Goal: Task Accomplishment & Management: Use online tool/utility

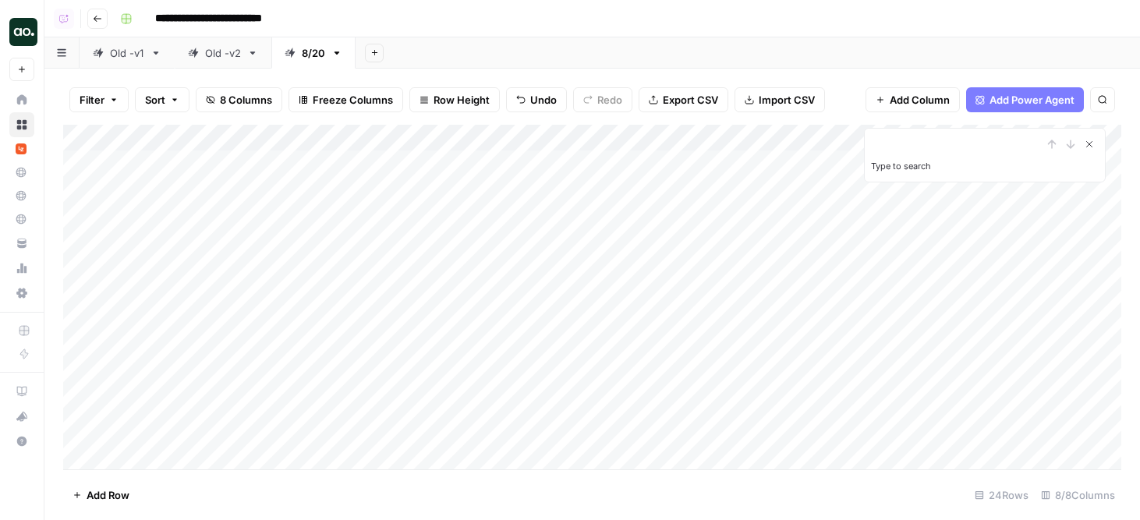
click at [1091, 142] on icon "Close Search" at bounding box center [1089, 144] width 5 height 5
click at [80, 432] on div "Add Column" at bounding box center [592, 297] width 1058 height 345
click at [102, 497] on span "Delete 1 Row" at bounding box center [104, 495] width 62 height 16
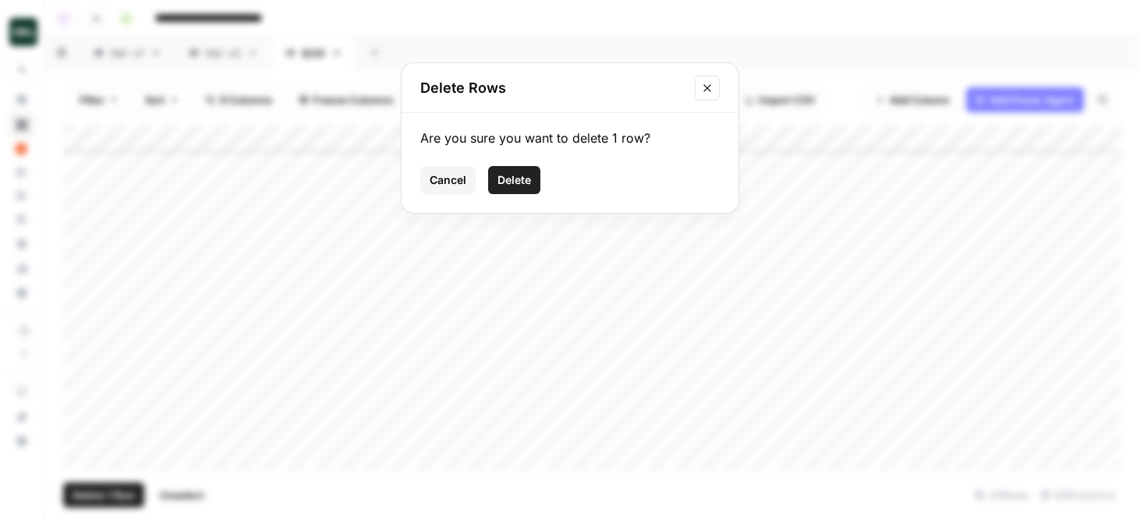
click at [537, 179] on button "Delete" at bounding box center [514, 180] width 52 height 28
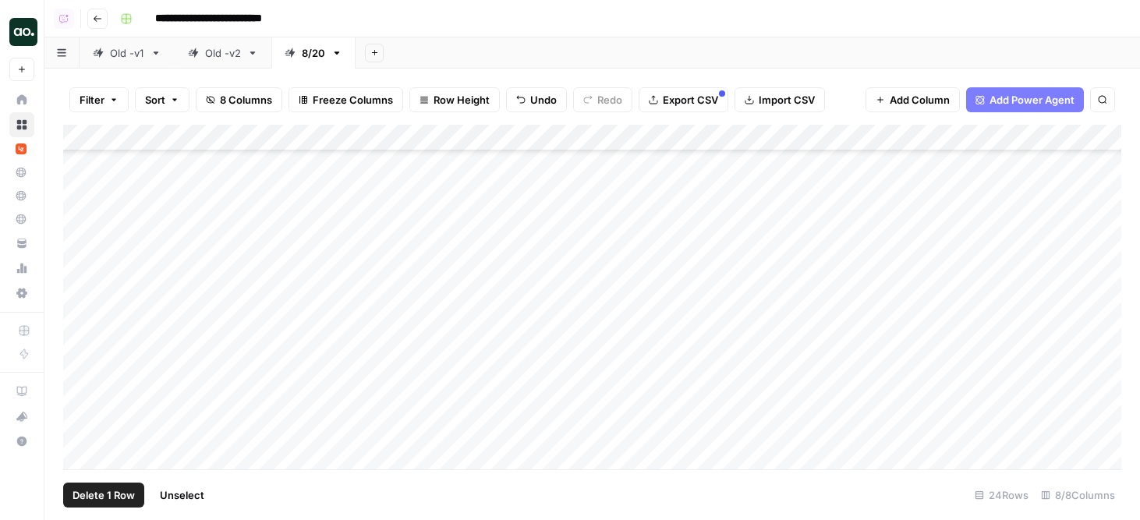
scroll to position [317, 0]
click at [80, 427] on div "Add Column" at bounding box center [592, 297] width 1058 height 345
click at [80, 241] on div "Add Column" at bounding box center [592, 297] width 1058 height 345
click at [124, 495] on span "Delete 2 Rows" at bounding box center [107, 495] width 69 height 16
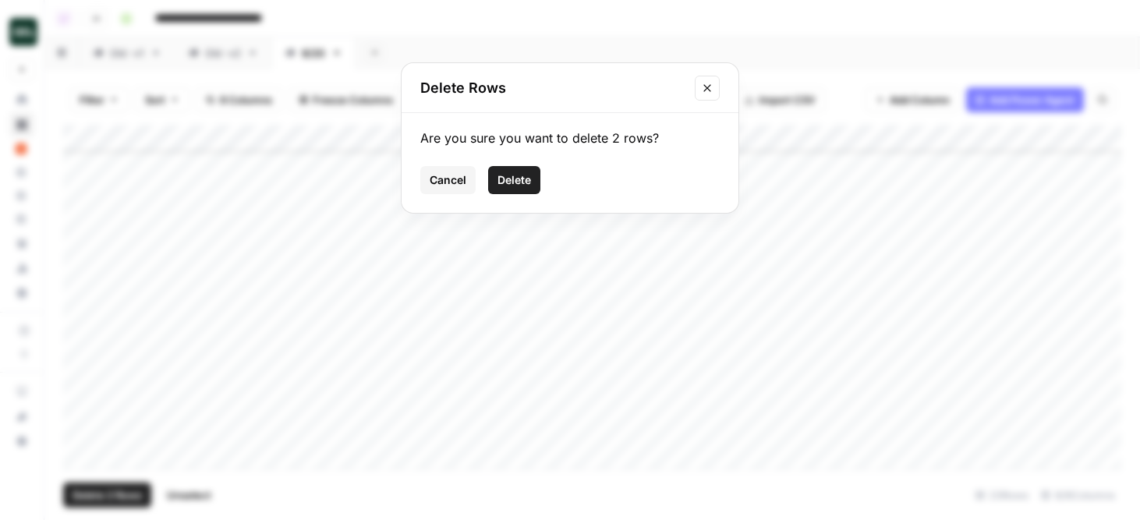
click at [515, 183] on span "Delete" at bounding box center [514, 180] width 34 height 16
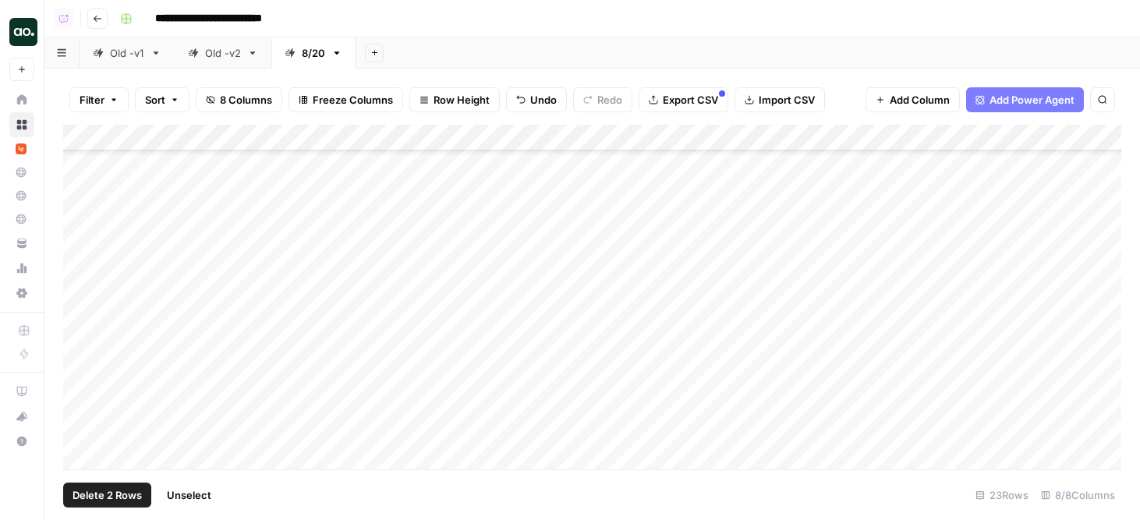
scroll to position [264, 0]
click at [83, 243] on div "Add Column" at bounding box center [592, 297] width 1058 height 345
click at [120, 492] on span "Delete 1 Row" at bounding box center [104, 495] width 62 height 16
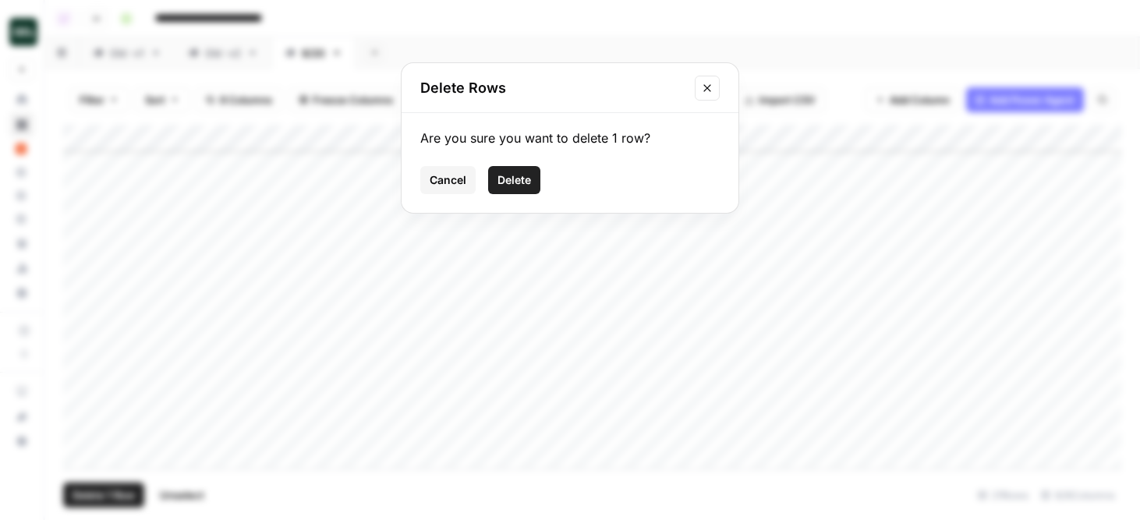
click at [507, 188] on button "Delete" at bounding box center [514, 180] width 52 height 28
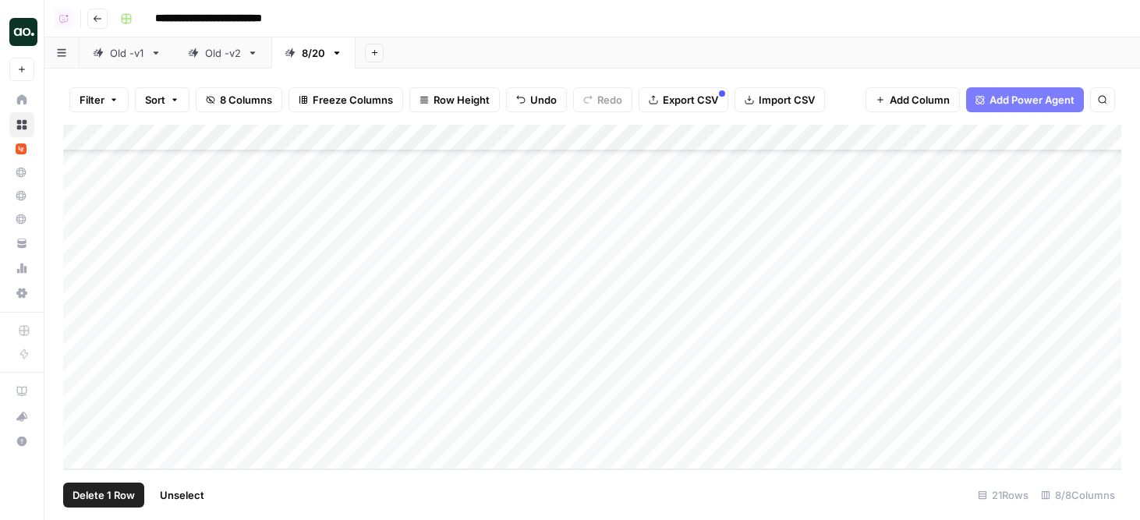
scroll to position [237, 0]
click at [82, 433] on div "Add Column" at bounding box center [592, 297] width 1058 height 345
click at [126, 493] on span "Delete 1 Row" at bounding box center [104, 495] width 62 height 16
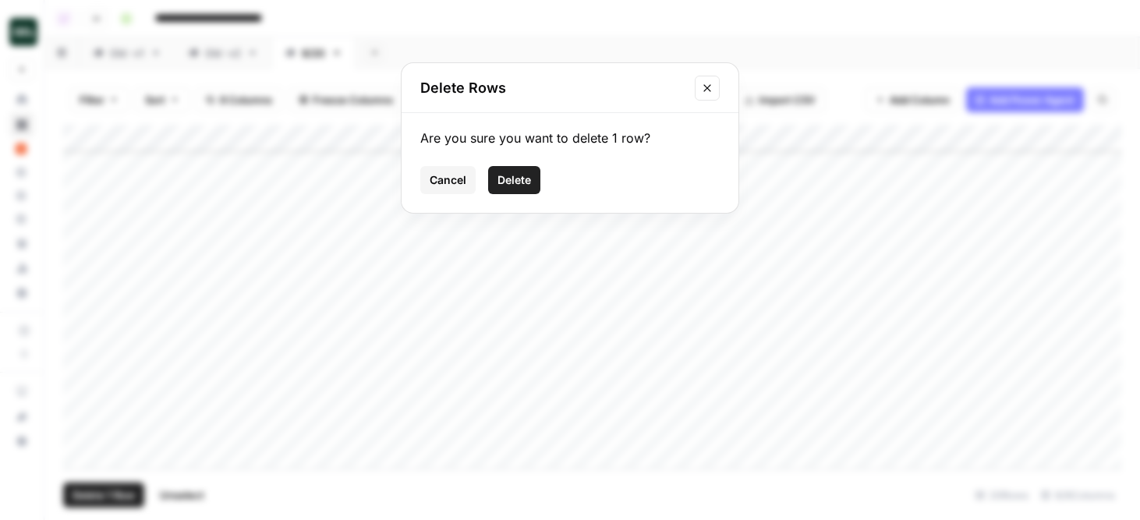
click at [508, 179] on span "Delete" at bounding box center [514, 180] width 34 height 16
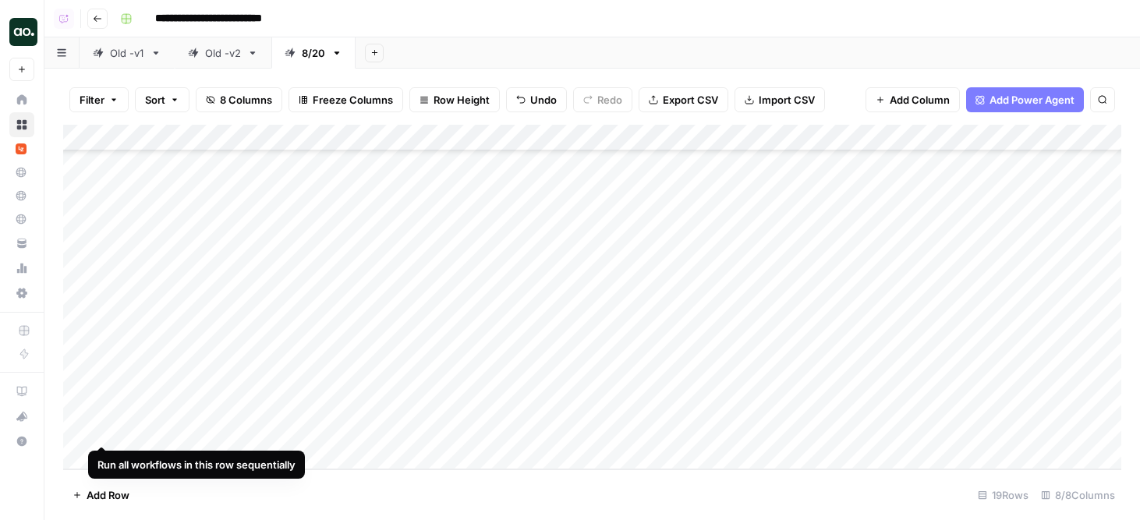
click at [101, 426] on div "Add Column" at bounding box center [592, 297] width 1058 height 345
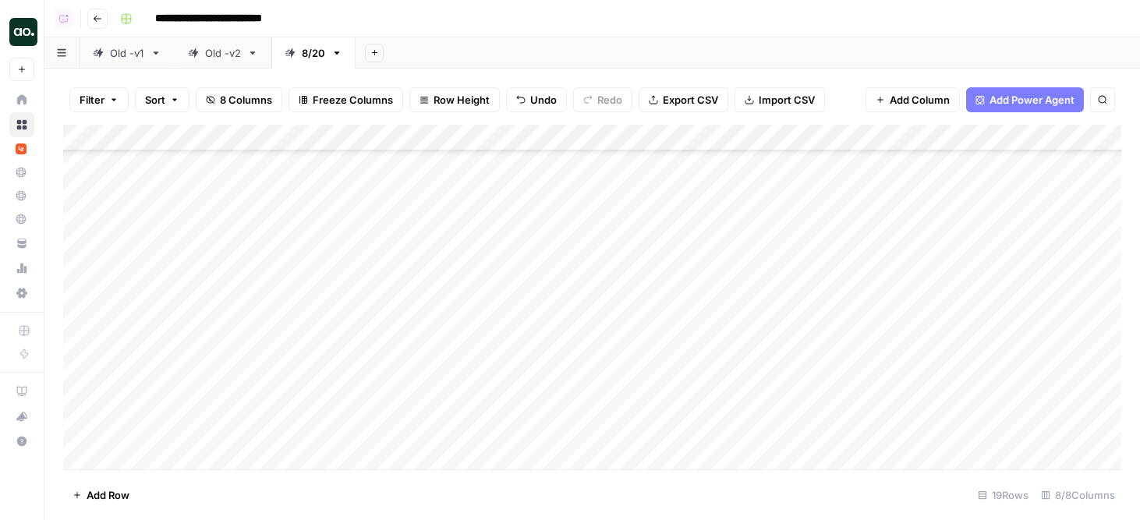
scroll to position [196, 0]
click at [80, 282] on div "Add Column" at bounding box center [592, 297] width 1058 height 345
click at [98, 495] on span "Delete 1 Row" at bounding box center [104, 495] width 62 height 16
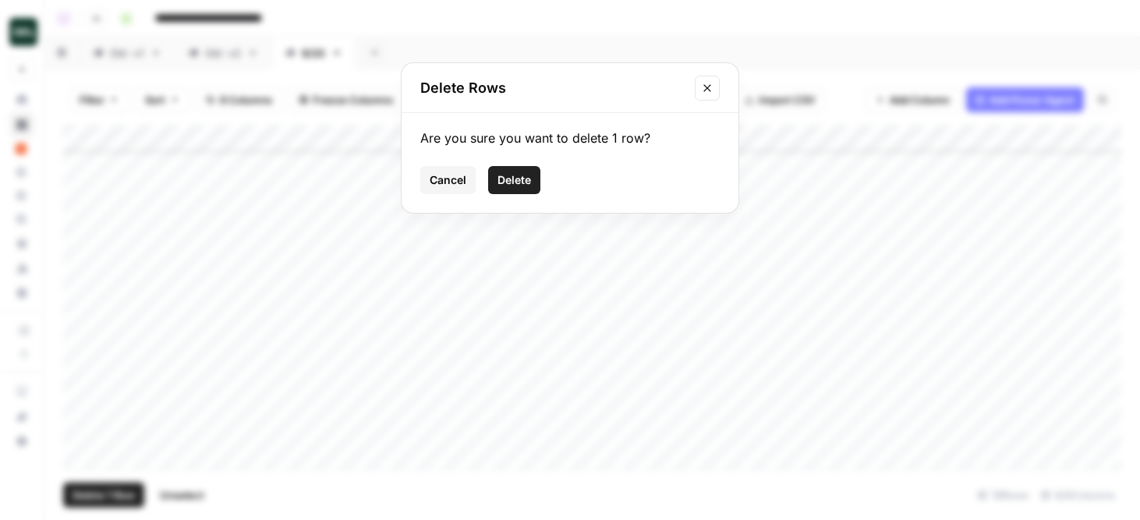
click at [518, 188] on button "Delete" at bounding box center [514, 180] width 52 height 28
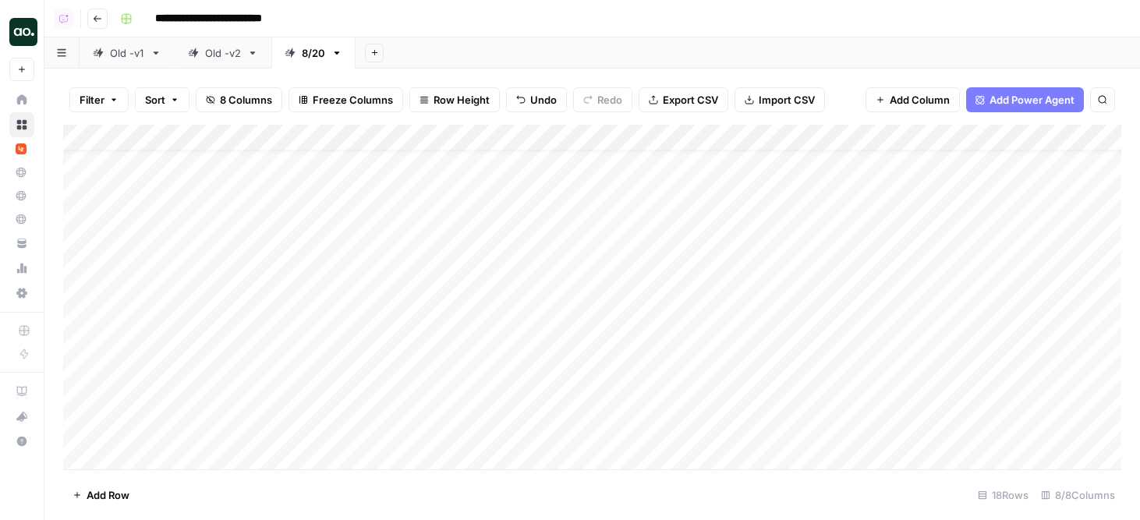
scroll to position [33, 0]
click at [82, 368] on div "Add Column" at bounding box center [592, 297] width 1058 height 345
click at [101, 493] on span "Delete 1 Row" at bounding box center [104, 495] width 62 height 16
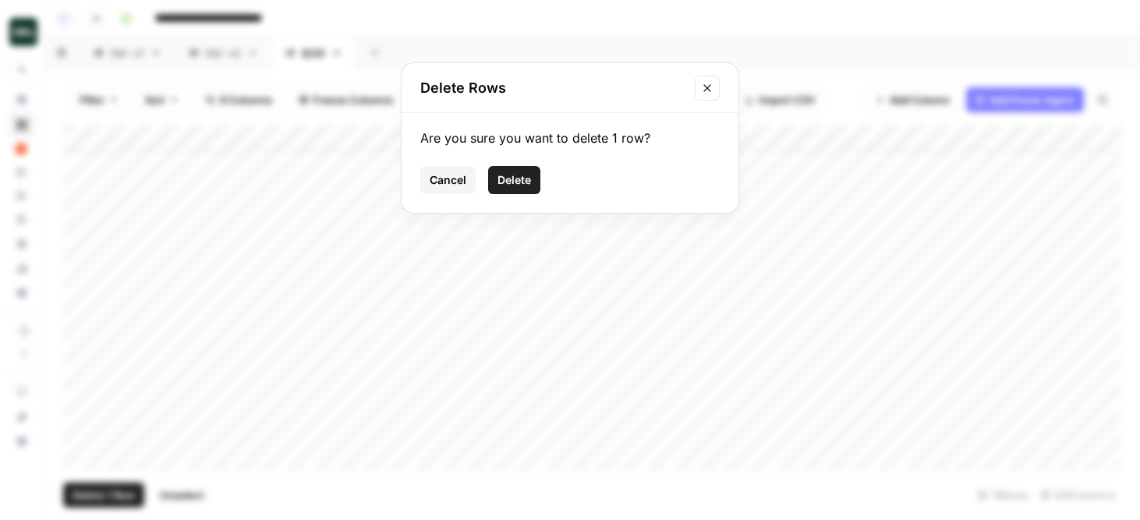
click at [510, 178] on span "Delete" at bounding box center [514, 180] width 34 height 16
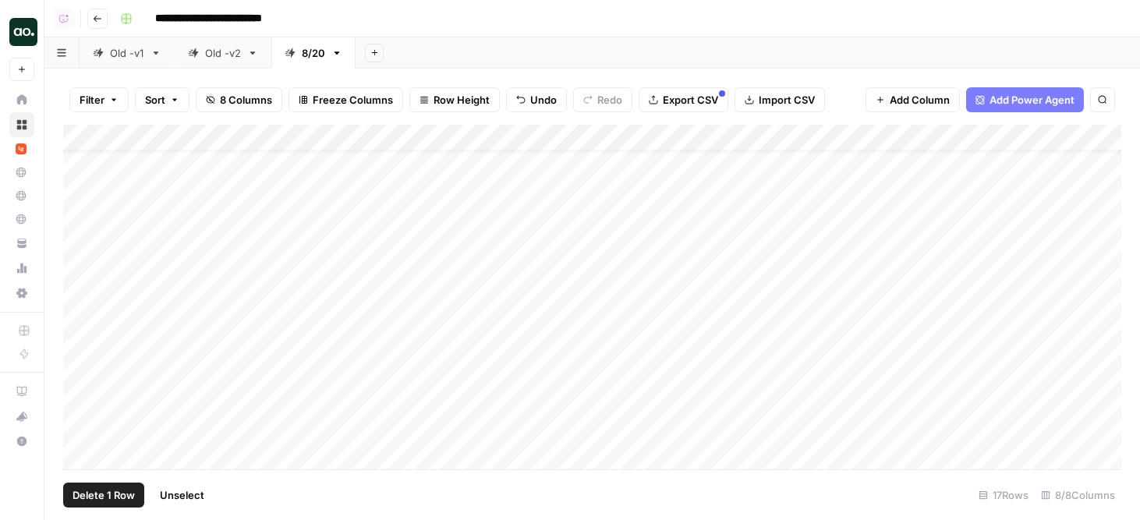
click at [80, 369] on div "Add Column" at bounding box center [592, 297] width 1058 height 345
click at [104, 493] on span "Delete 1 Row" at bounding box center [104, 495] width 62 height 16
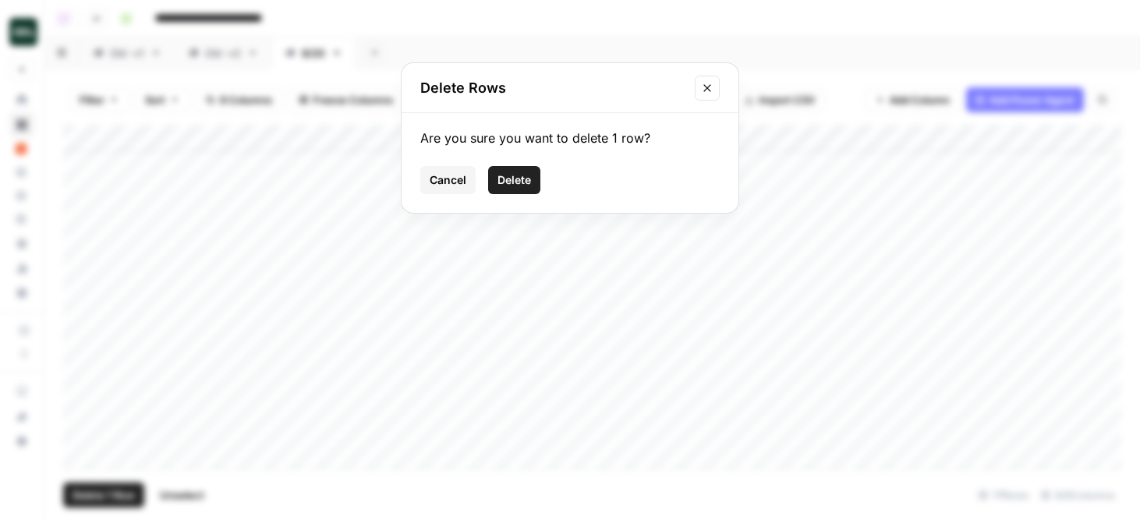
click at [528, 180] on span "Delete" at bounding box center [514, 180] width 34 height 16
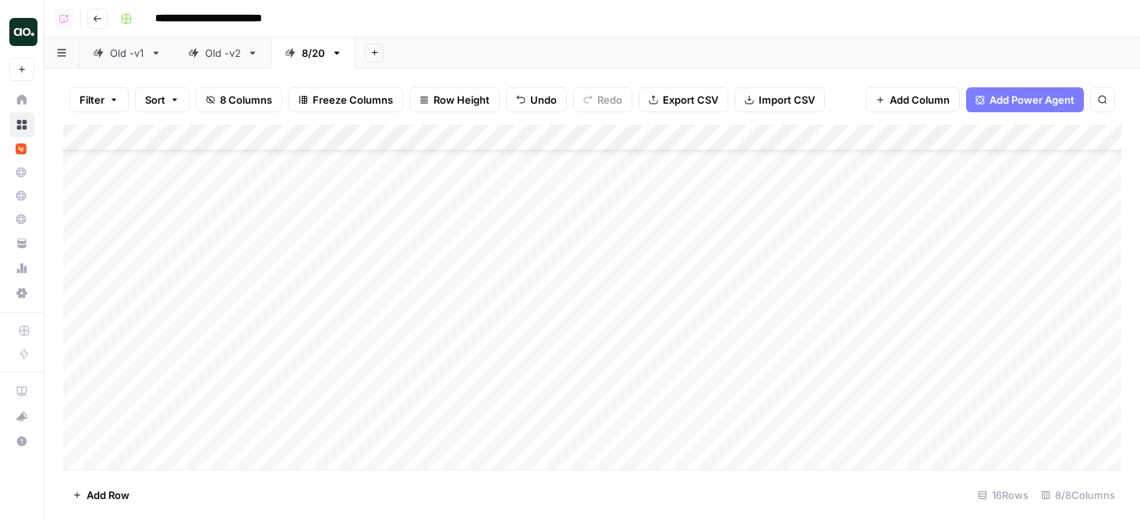
scroll to position [67, 0]
click at [81, 334] on div "Add Column" at bounding box center [592, 297] width 1058 height 345
click at [79, 363] on div "Add Column" at bounding box center [592, 297] width 1058 height 345
click at [80, 325] on div "Add Column" at bounding box center [592, 297] width 1058 height 345
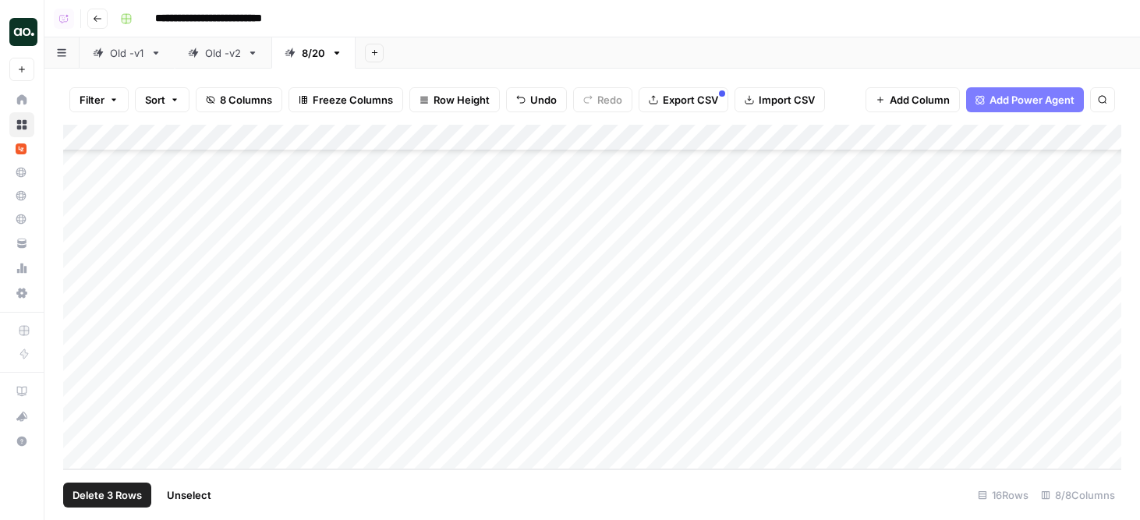
click at [124, 494] on span "Delete 3 Rows" at bounding box center [107, 495] width 69 height 16
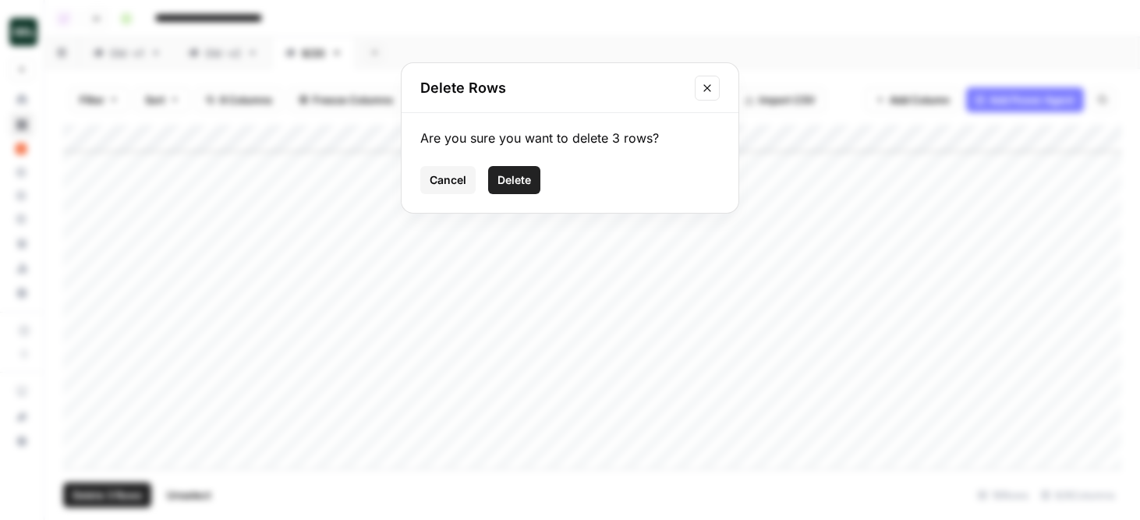
click at [504, 175] on span "Delete" at bounding box center [514, 180] width 34 height 16
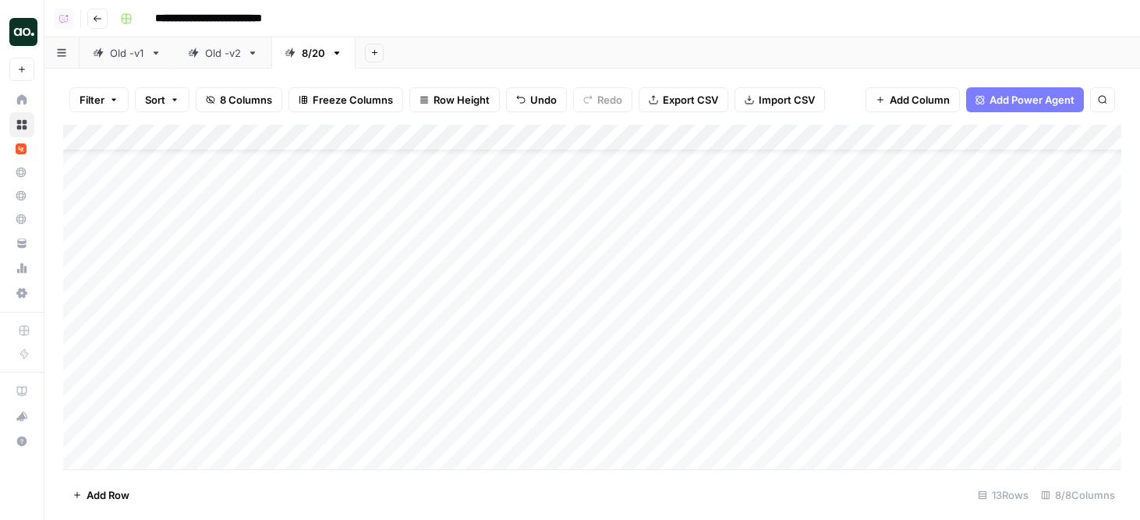
scroll to position [51, 0]
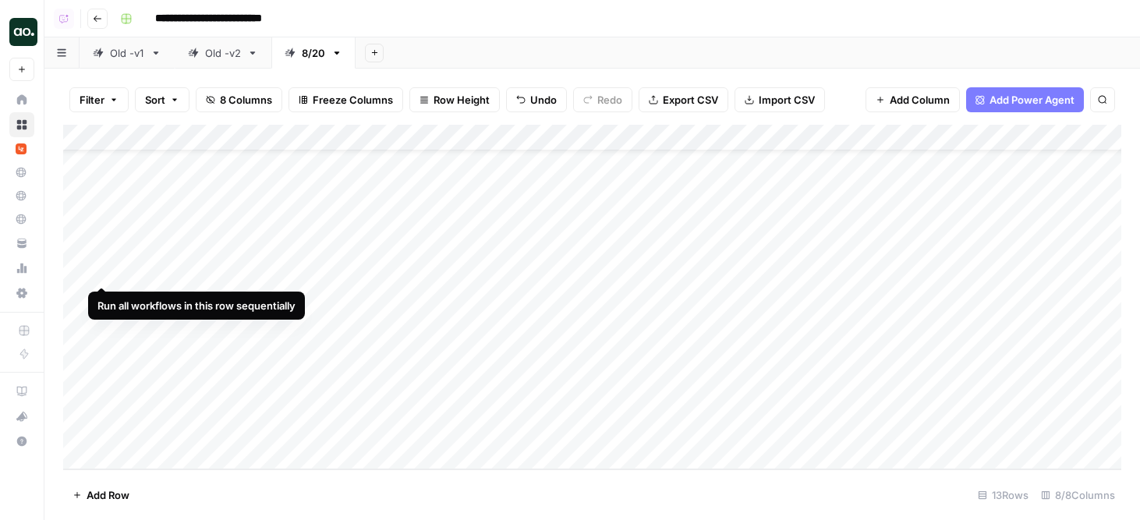
click at [106, 271] on div "Add Column" at bounding box center [592, 297] width 1058 height 345
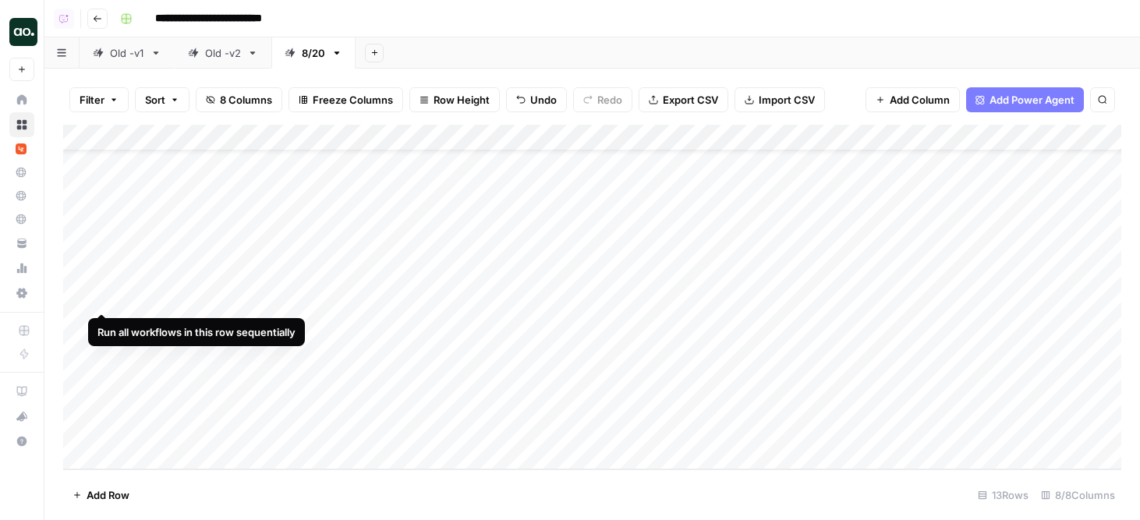
click at [104, 298] on div "Add Column" at bounding box center [592, 297] width 1058 height 345
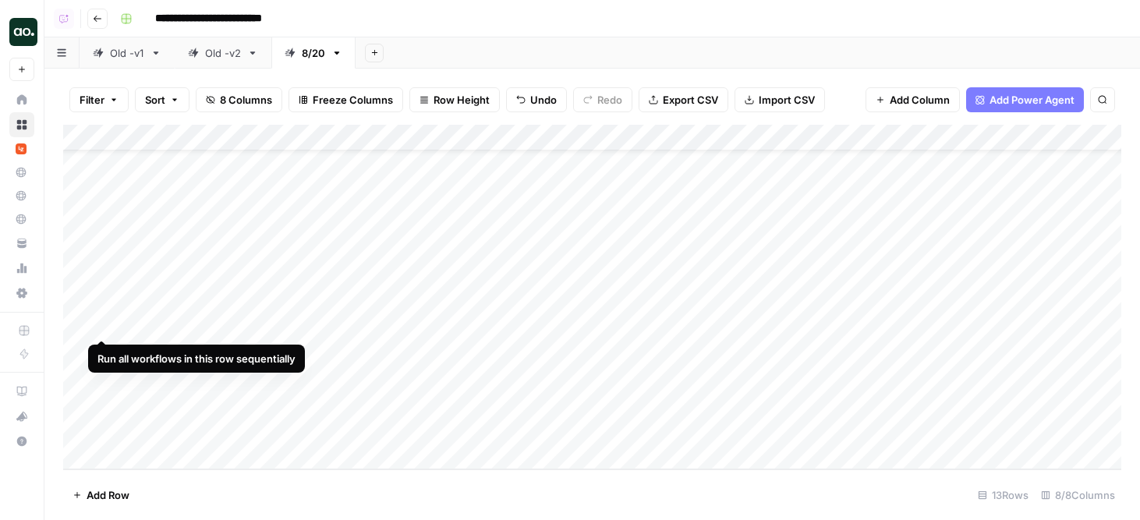
click at [102, 327] on div "Add Column" at bounding box center [592, 297] width 1058 height 345
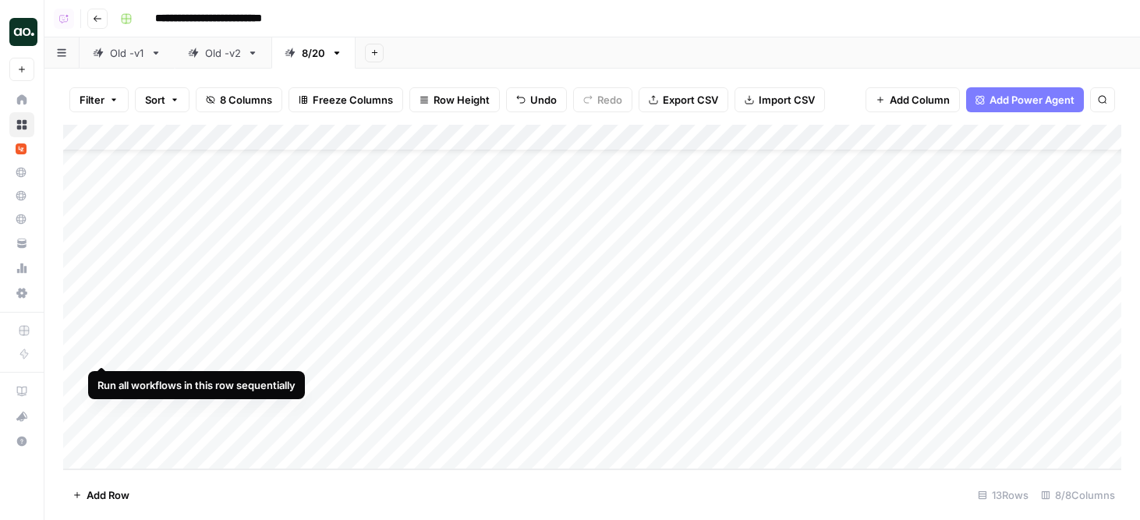
click at [102, 350] on div "Add Column" at bounding box center [592, 297] width 1058 height 345
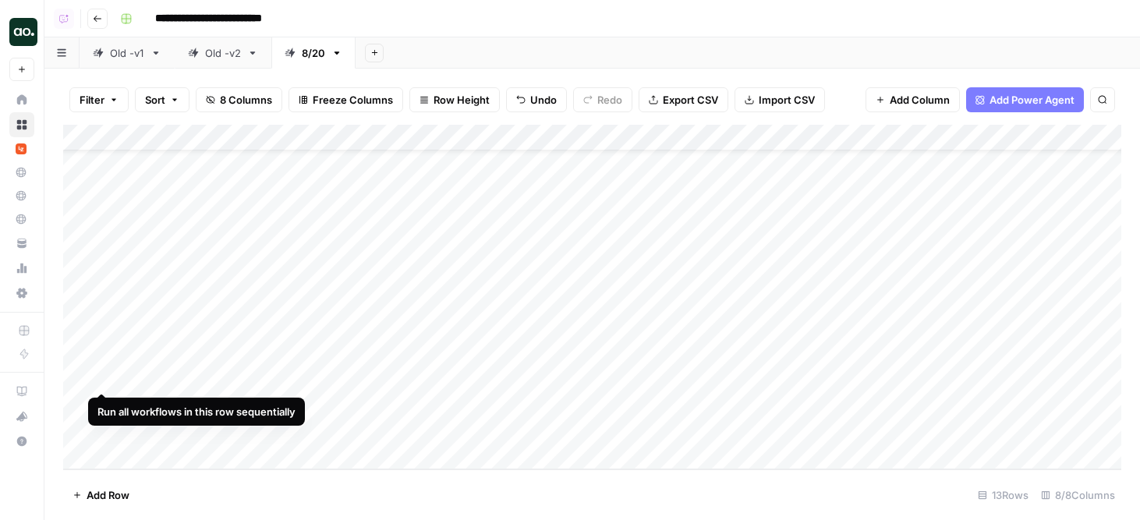
click at [104, 376] on div "Add Column" at bounding box center [592, 297] width 1058 height 345
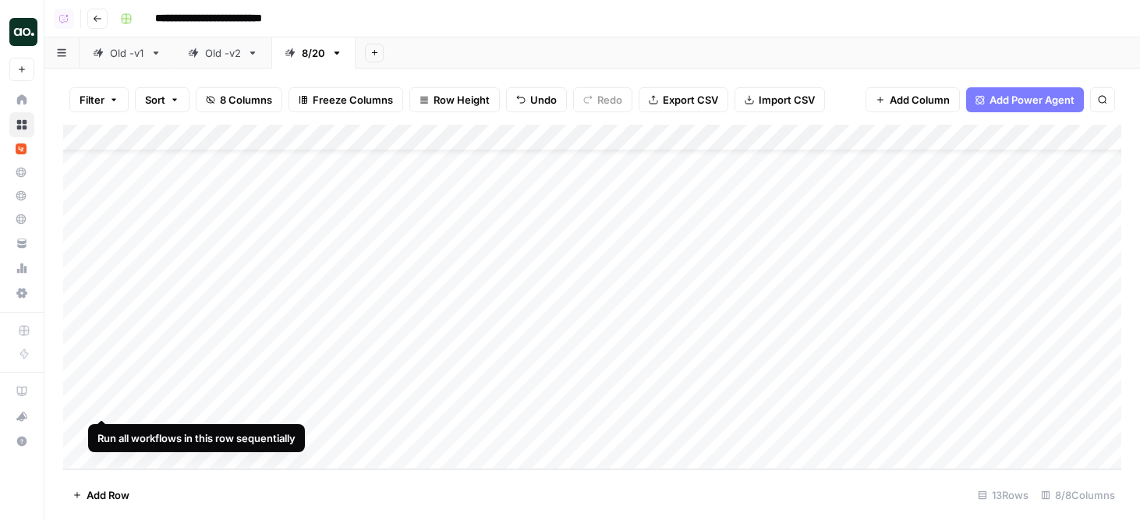
click at [104, 402] on div "Add Column" at bounding box center [592, 297] width 1058 height 345
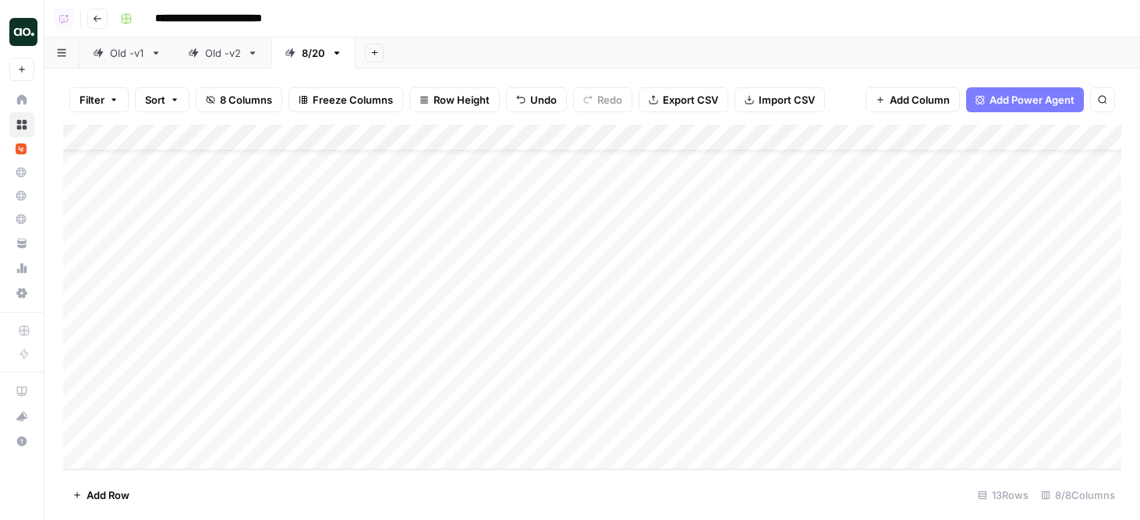
click at [186, 457] on div "Add Column" at bounding box center [592, 297] width 1058 height 345
click at [311, 432] on textarea at bounding box center [241, 431] width 249 height 22
click at [330, 479] on footer "Add Row 14 Rows 8/8 Columns" at bounding box center [592, 494] width 1058 height 51
click at [322, 429] on div "Add Column" at bounding box center [592, 297] width 1058 height 345
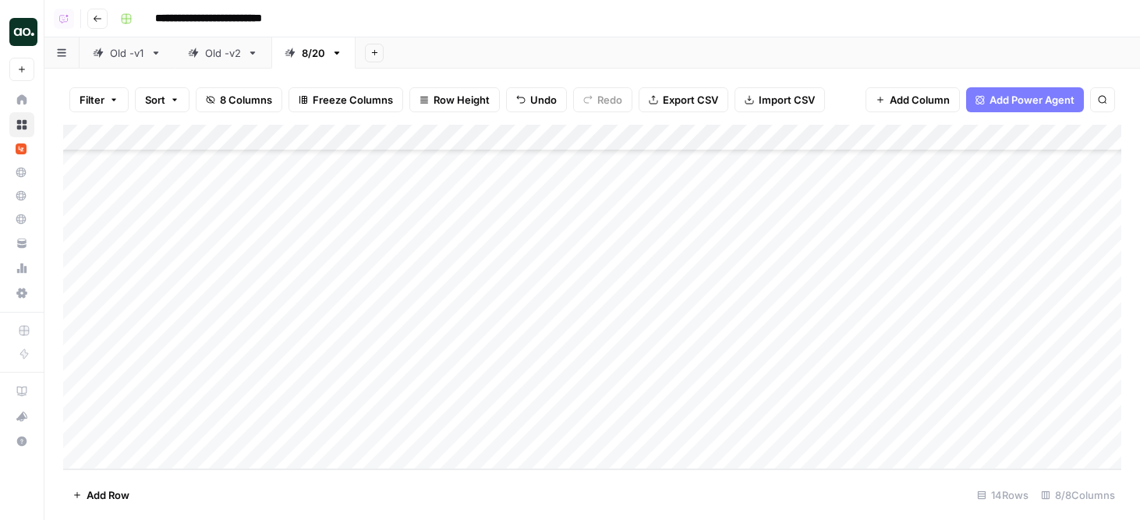
click at [205, 430] on div "Add Column" at bounding box center [592, 297] width 1058 height 345
click at [193, 430] on div "Add Column" at bounding box center [592, 297] width 1058 height 345
type textarea "******"
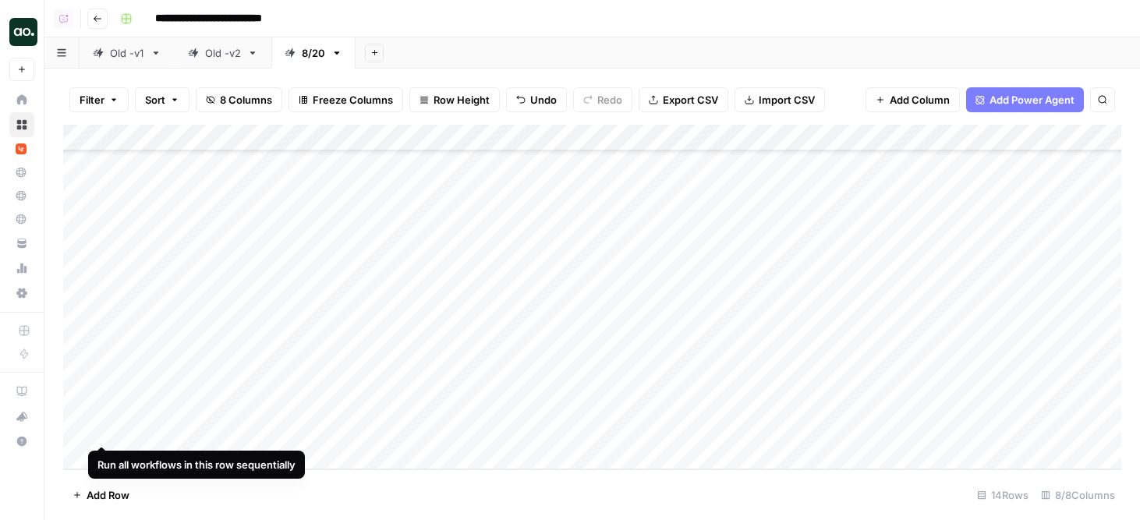
click at [102, 430] on div "Add Column" at bounding box center [592, 297] width 1058 height 345
